Goal: Check status: Check status

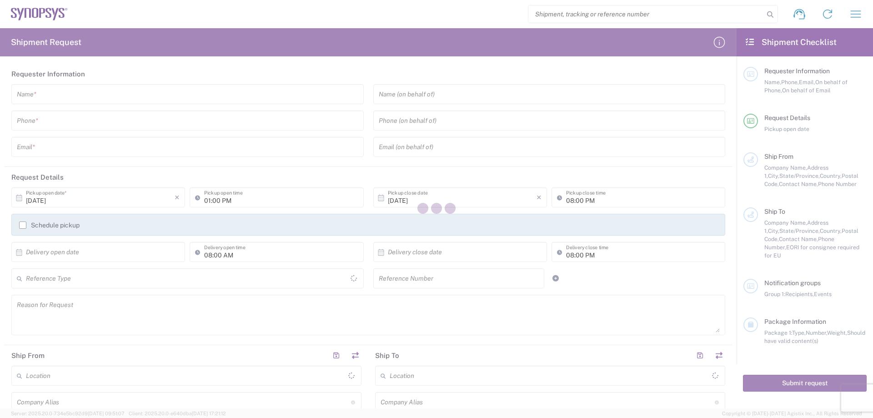
type input "[GEOGRAPHIC_DATA]"
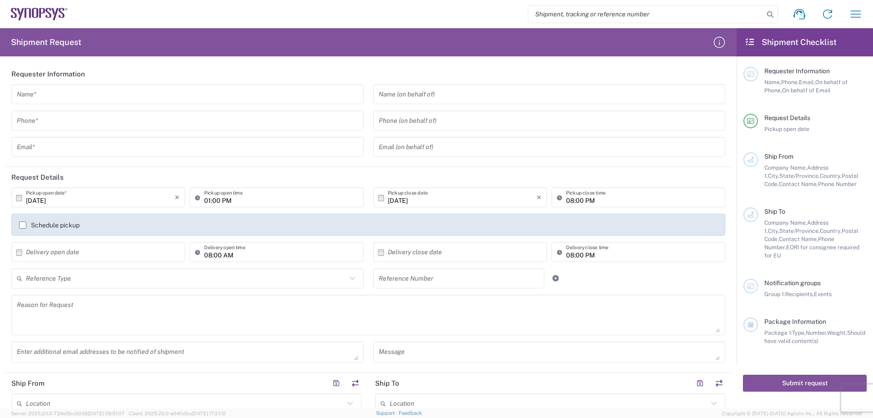
click at [570, 12] on input "search" at bounding box center [647, 13] width 236 height 17
paste input "57078977"
type input "57078977"
click at [772, 13] on icon at bounding box center [770, 14] width 13 height 13
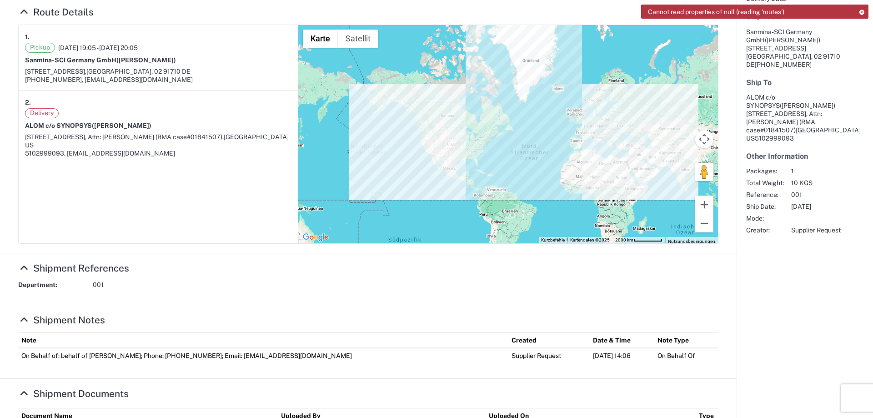
scroll to position [41, 0]
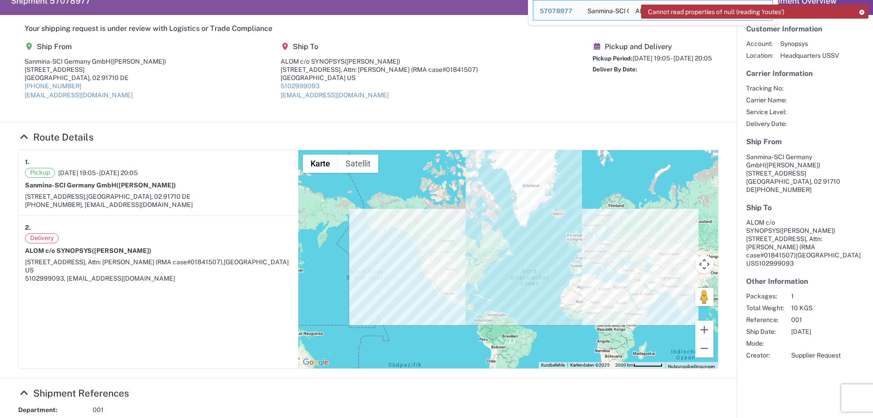
click at [862, 10] on icon at bounding box center [862, 12] width 6 height 5
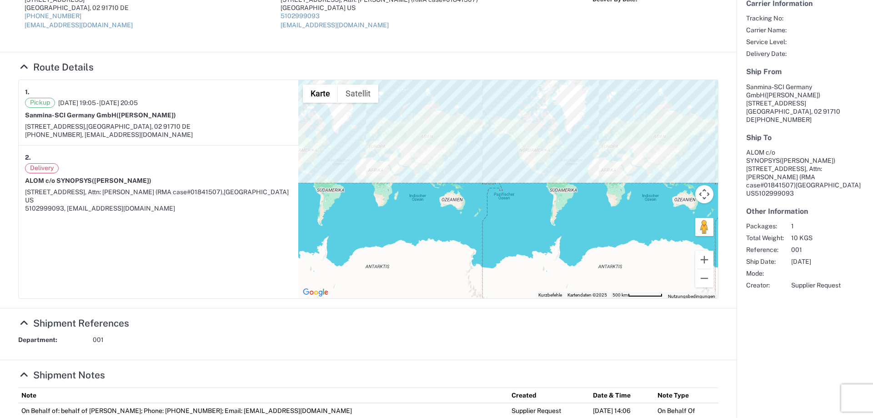
scroll to position [182, 0]
